Goal: Navigation & Orientation: Find specific page/section

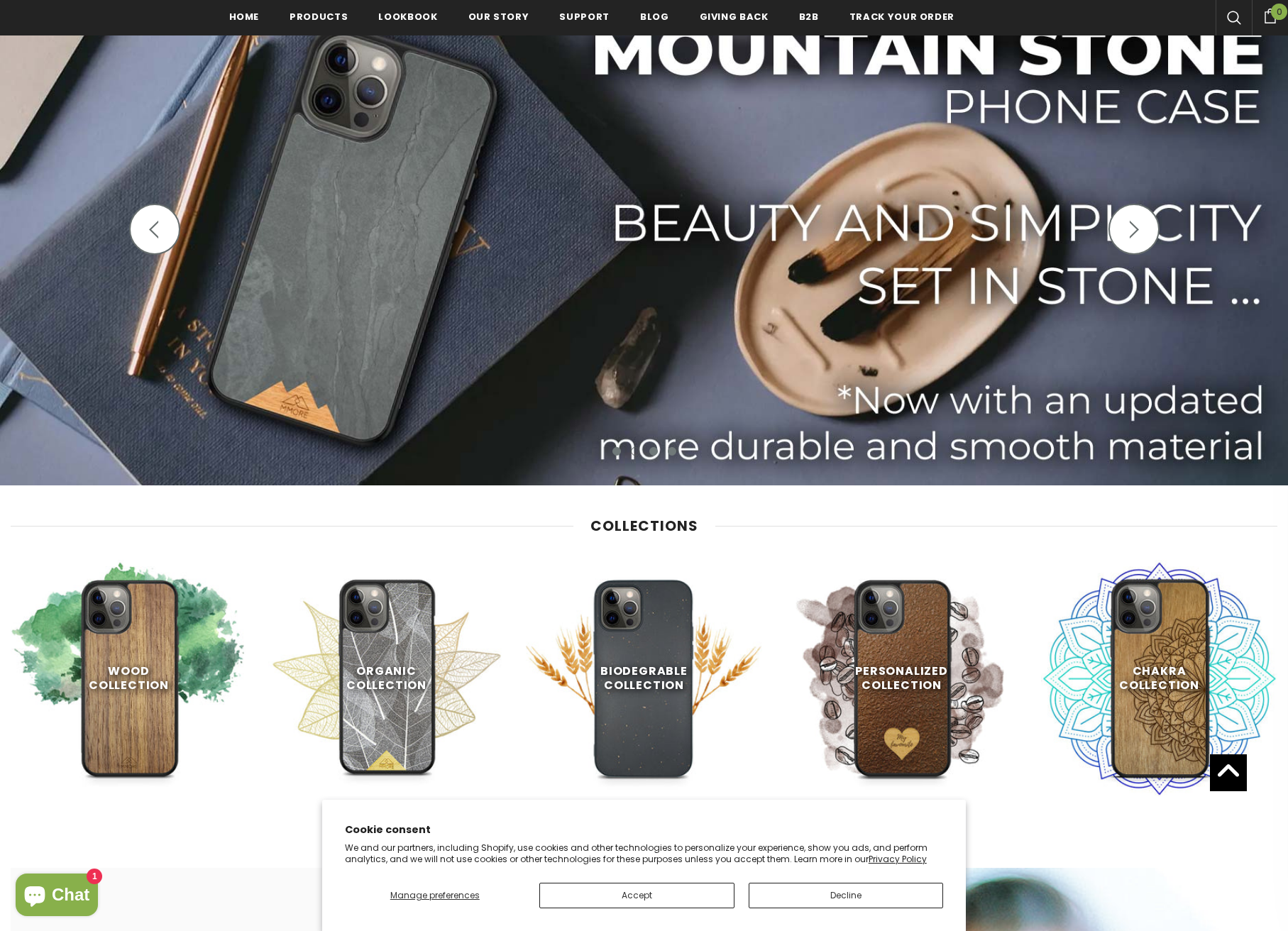
scroll to position [216, 0]
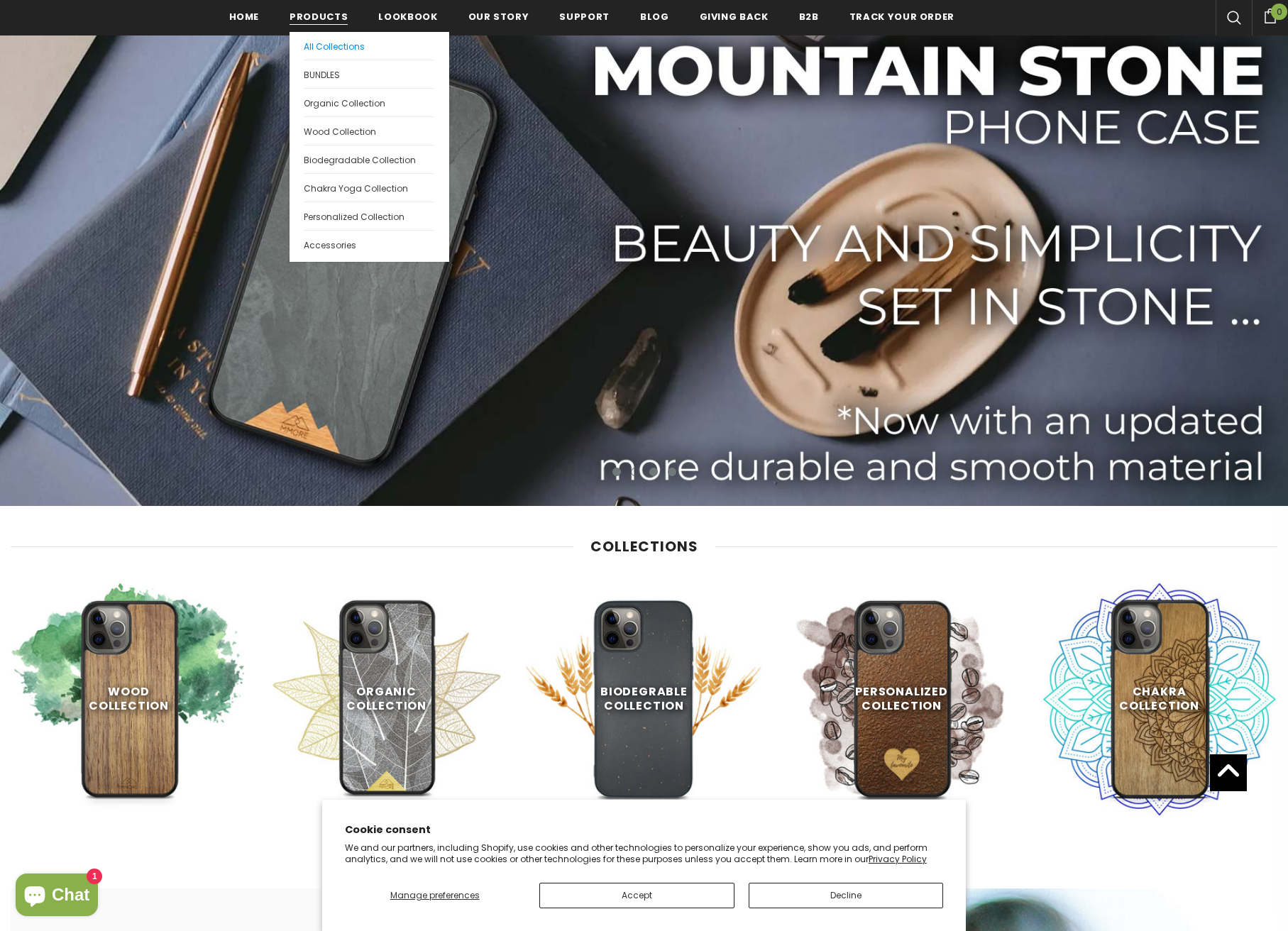
click at [335, 43] on span "All Collections" at bounding box center [334, 46] width 61 height 12
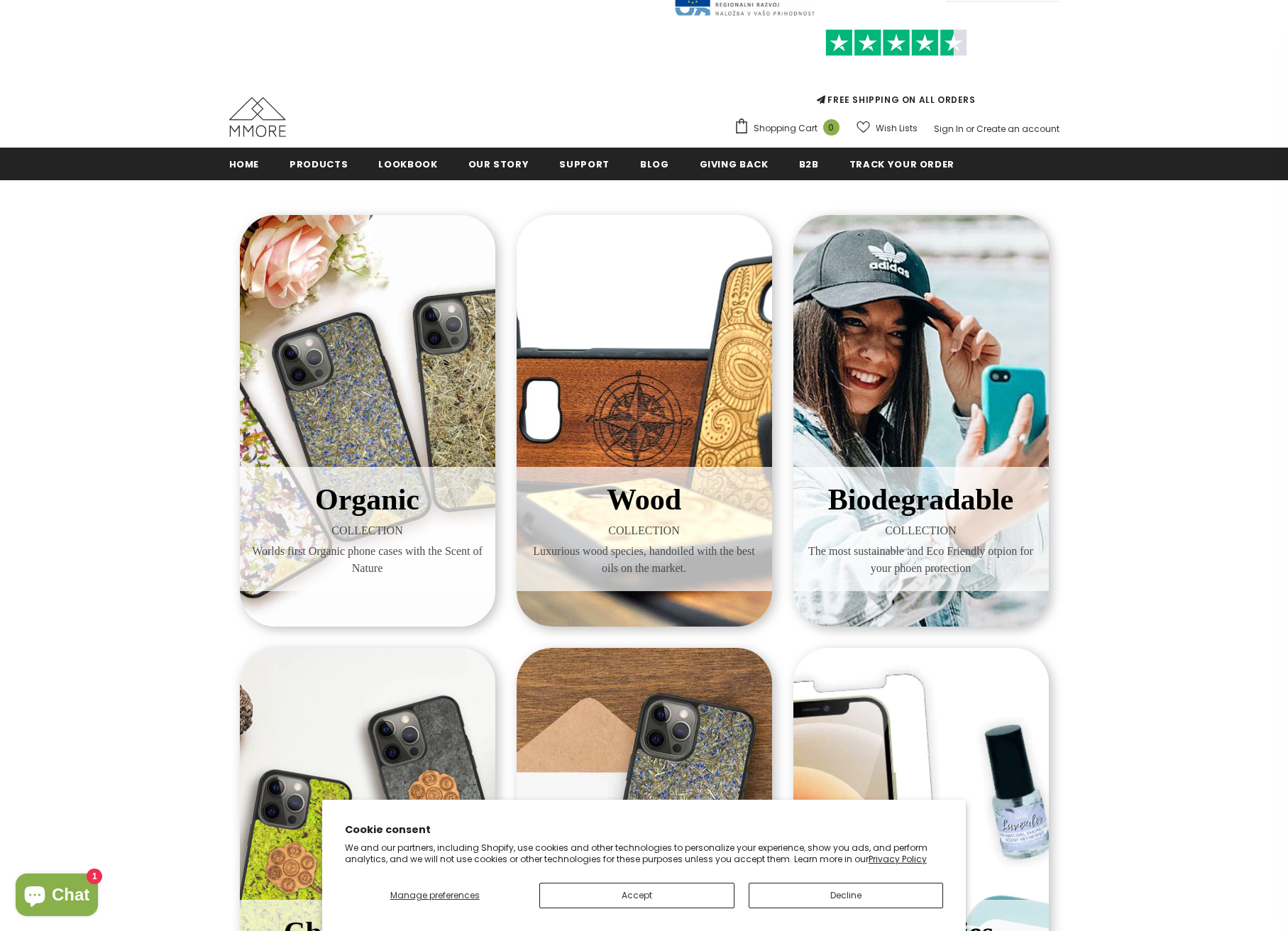
scroll to position [71, 0]
